Goal: Check status

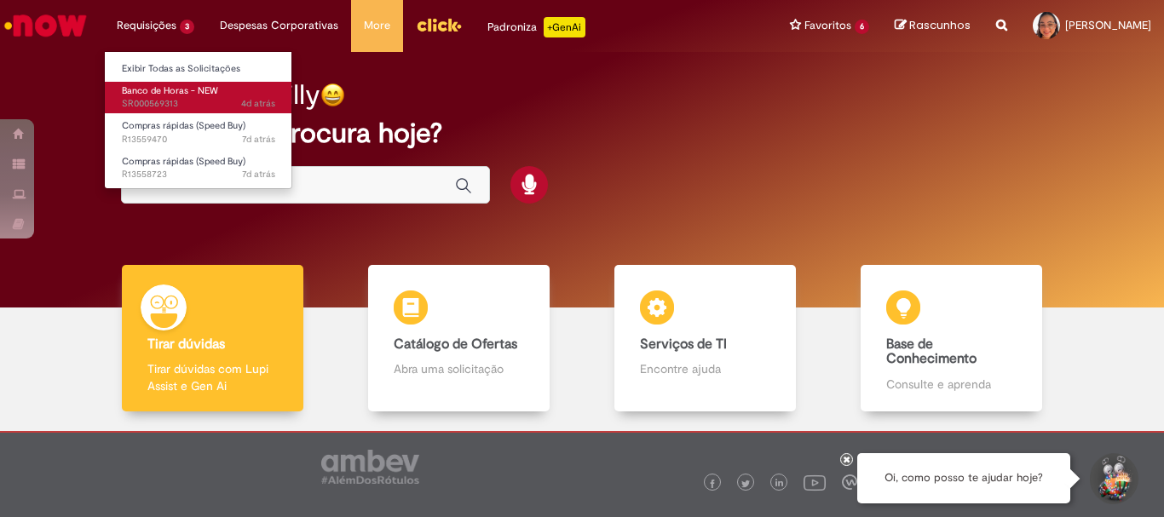
click at [176, 108] on span "4d atrás 4 dias atrás SR000569313" at bounding box center [198, 104] width 153 height 14
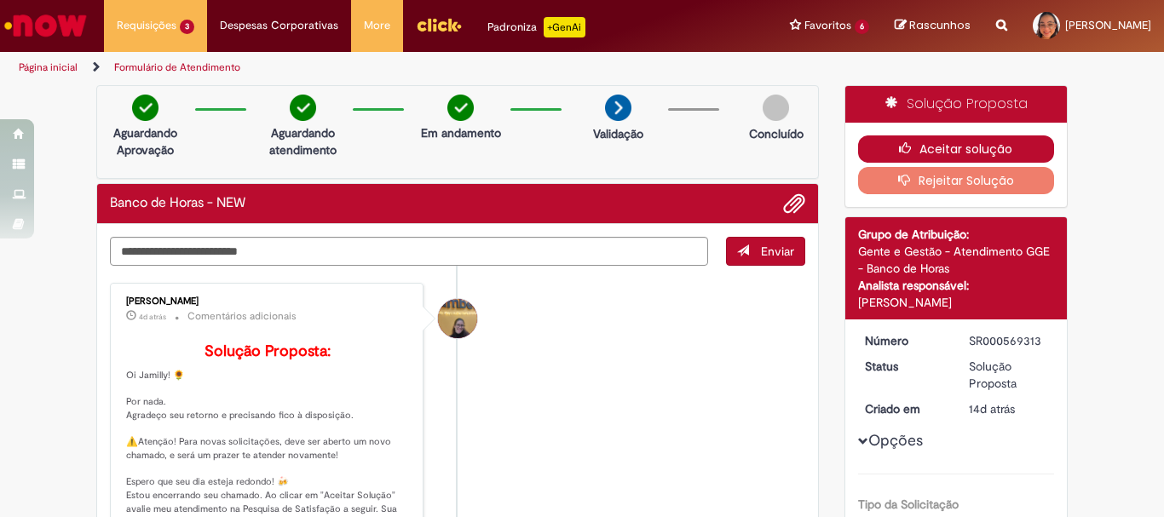
click at [934, 147] on button "Aceitar solução" at bounding box center [956, 148] width 197 height 27
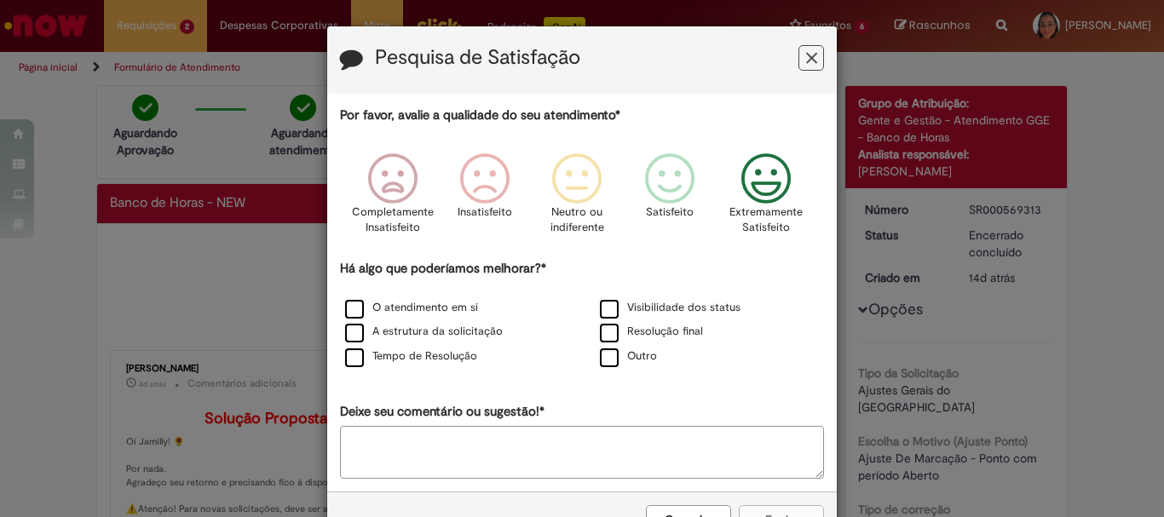
click at [762, 191] on icon "Feedback" at bounding box center [766, 178] width 64 height 51
click at [440, 302] on label "O atendimento em si" at bounding box center [411, 308] width 133 height 16
click at [431, 333] on label "A estrutura da solicitação" at bounding box center [424, 332] width 158 height 16
click at [436, 354] on label "Tempo de Resolução" at bounding box center [411, 356] width 132 height 16
click at [634, 312] on label "Visibilidade dos status" at bounding box center [670, 308] width 141 height 16
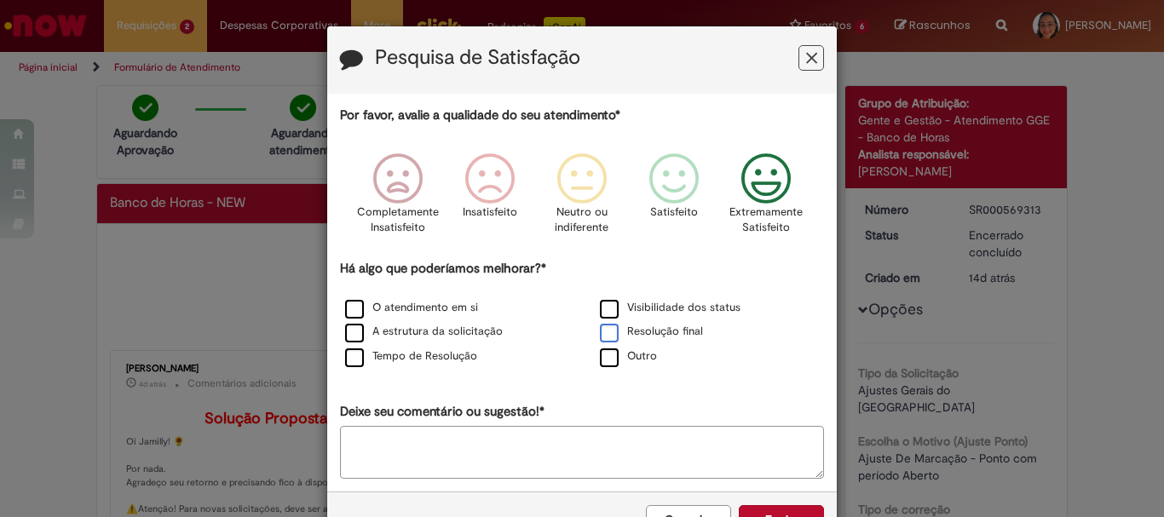
click at [630, 332] on label "Resolução final" at bounding box center [651, 332] width 103 height 16
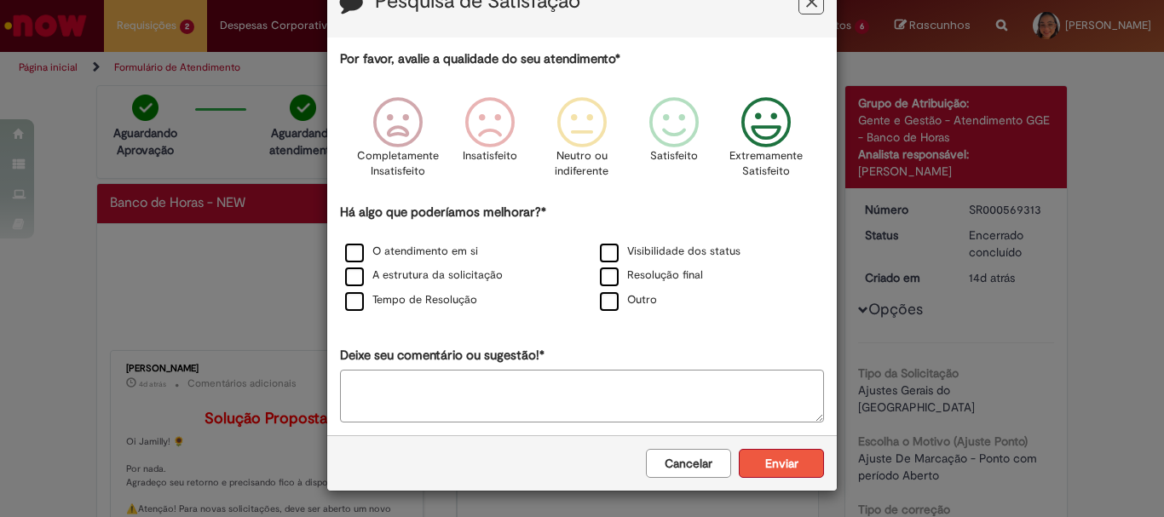
click at [779, 463] on button "Enviar" at bounding box center [781, 463] width 85 height 29
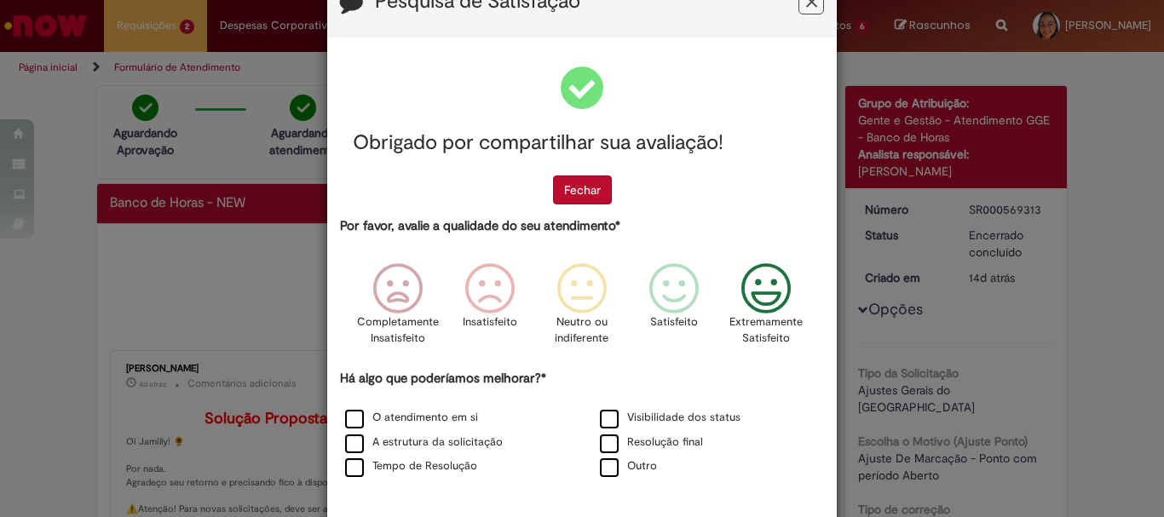
scroll to position [0, 0]
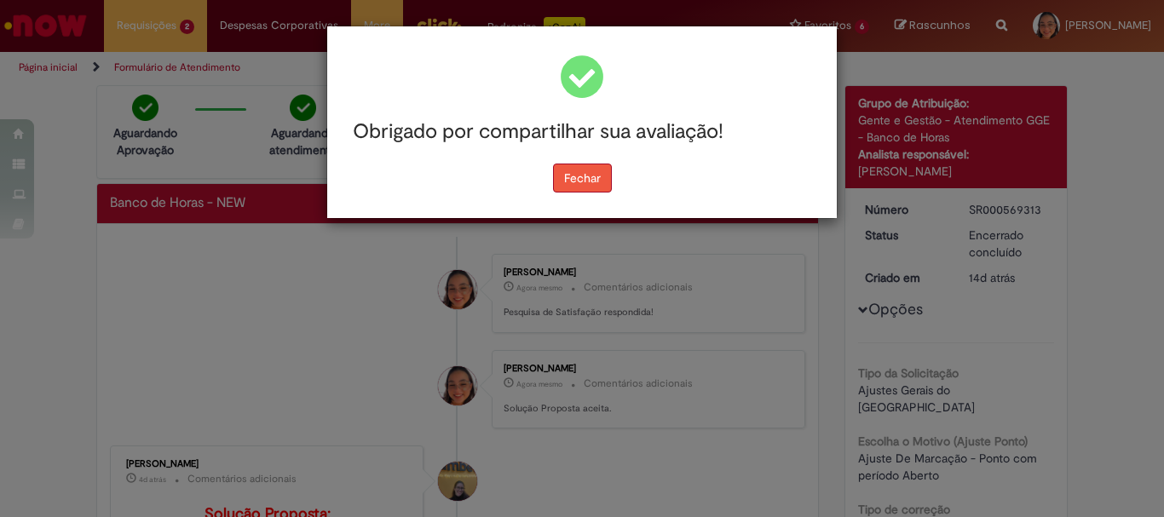
click at [582, 188] on button "Fechar" at bounding box center [582, 178] width 59 height 29
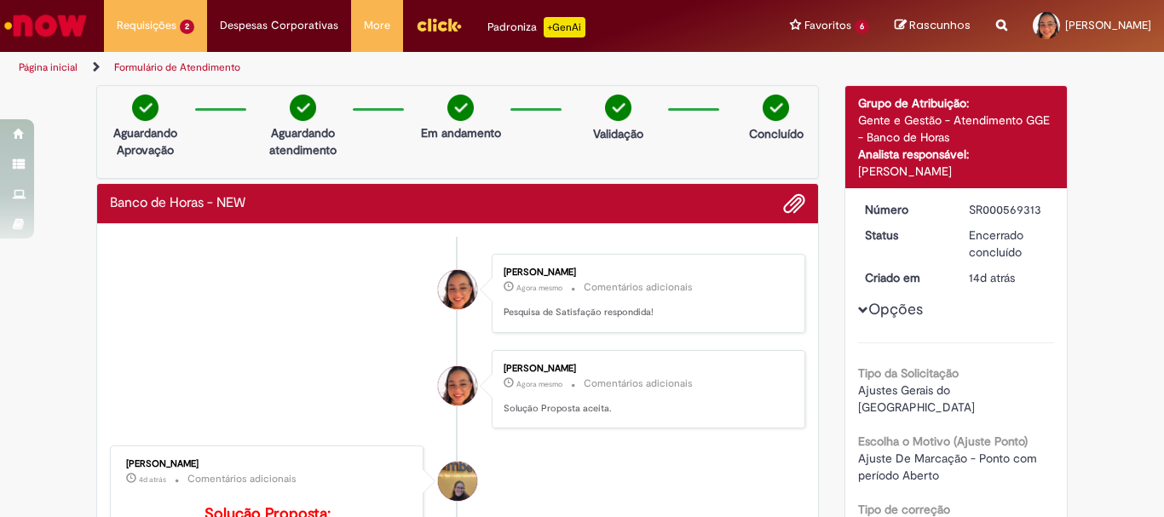
click at [289, 297] on li "Jamilly Alves De Oliveira Agora mesmo Agora mesmo Comentários adicionais Pesqui…" at bounding box center [457, 293] width 695 height 79
click at [262, 275] on li "Jamilly Alves De Oliveira Agora mesmo Agora mesmo Comentários adicionais Pesqui…" at bounding box center [457, 293] width 695 height 79
click at [49, 19] on img "Ir para a Homepage" at bounding box center [46, 26] width 88 height 34
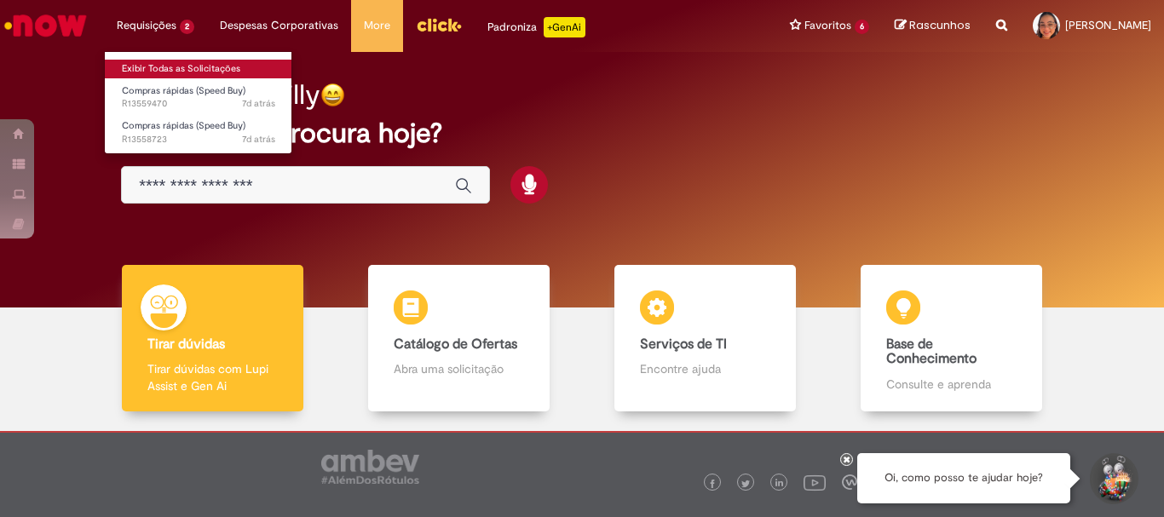
click at [170, 65] on link "Exibir Todas as Solicitações" at bounding box center [198, 69] width 187 height 19
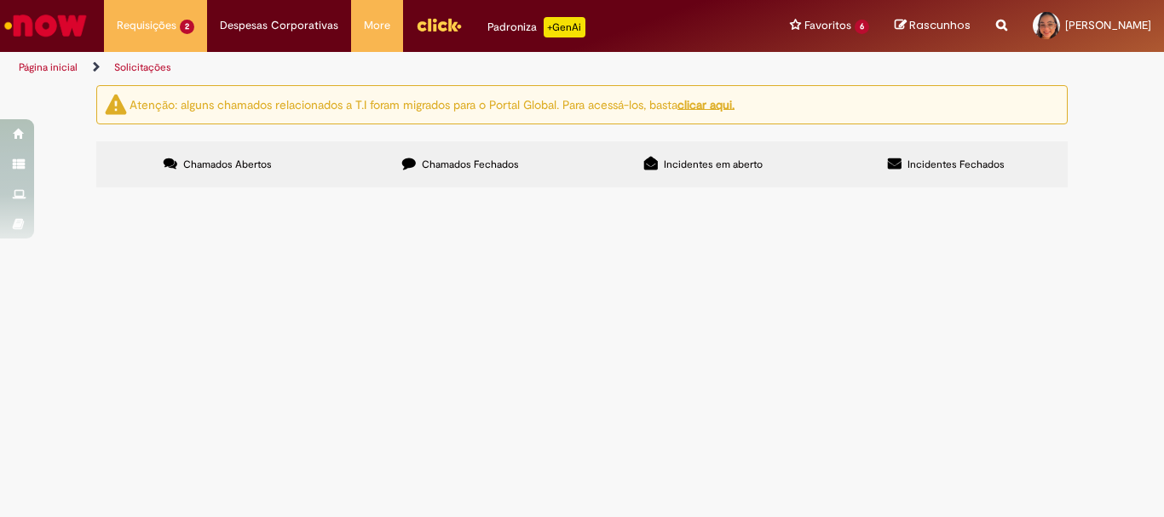
click at [522, 165] on label "Chamados Fechados" at bounding box center [460, 164] width 243 height 46
click at [0, 0] on button at bounding box center [0, 0] width 0 height 0
click at [251, 168] on span "Chamados Abertos" at bounding box center [227, 165] width 89 height 14
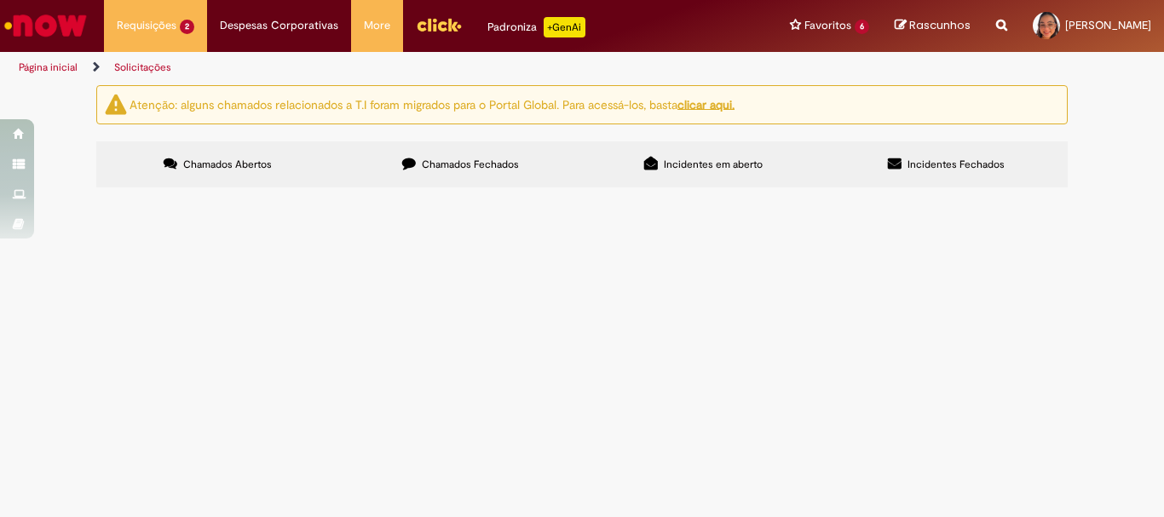
click at [425, 176] on label "Chamados Fechados" at bounding box center [460, 164] width 243 height 46
click at [0, 0] on button at bounding box center [0, 0] width 0 height 0
click at [0, 0] on icon at bounding box center [0, 0] width 0 height 0
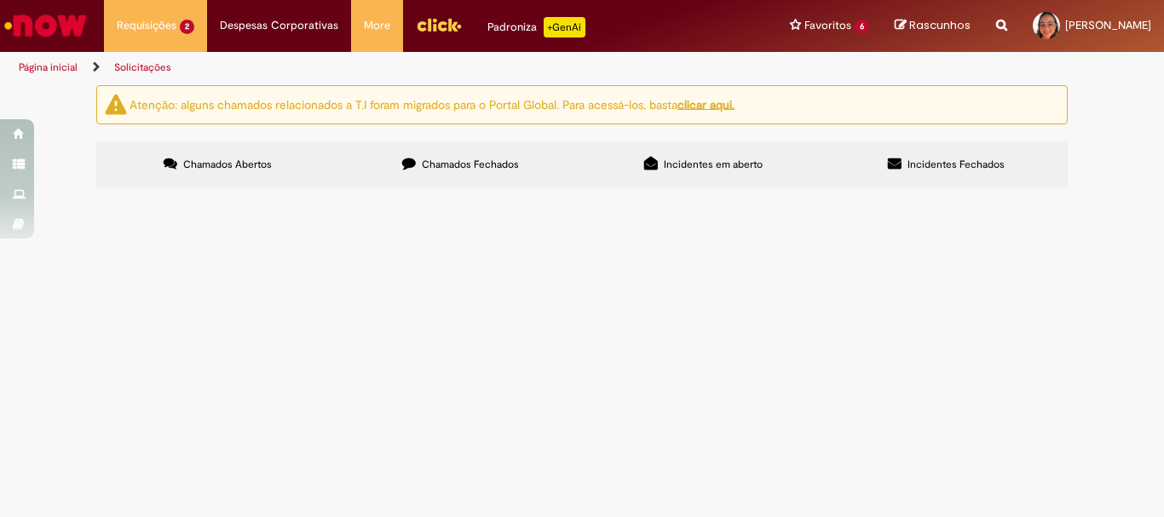
click at [0, 0] on icon at bounding box center [0, 0] width 0 height 0
click at [0, 0] on button at bounding box center [0, 0] width 0 height 0
click at [0, 0] on div "Encerrado" at bounding box center [0, 0] width 0 height 0
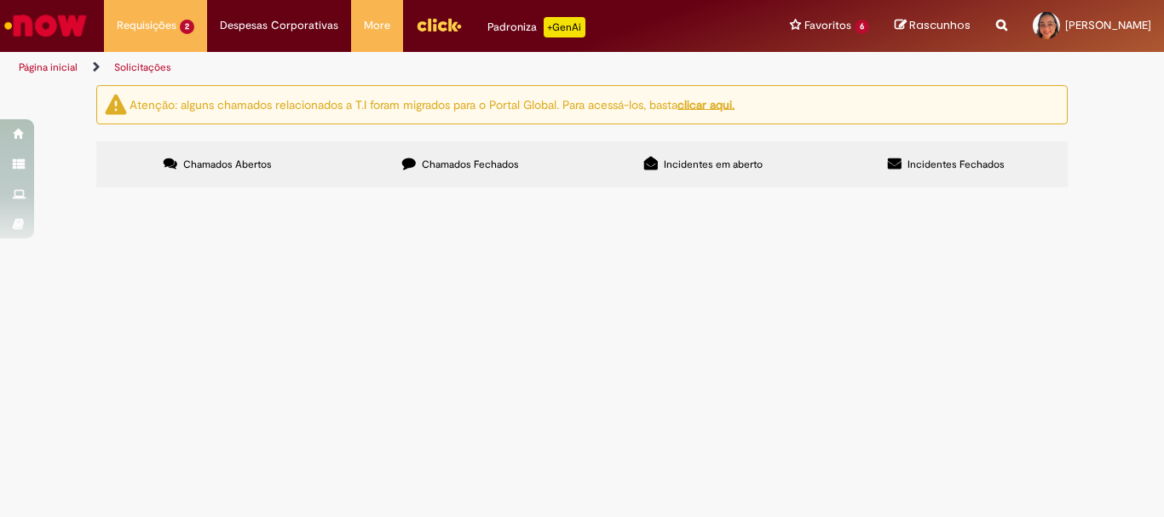
click at [0, 0] on div "Encerrado" at bounding box center [0, 0] width 0 height 0
